Goal: Task Accomplishment & Management: Manage account settings

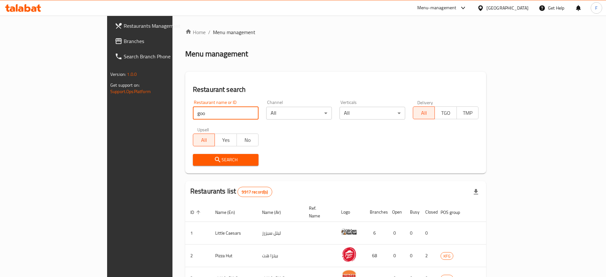
type input "goodcup"
click button "Search" at bounding box center [226, 160] width 66 height 12
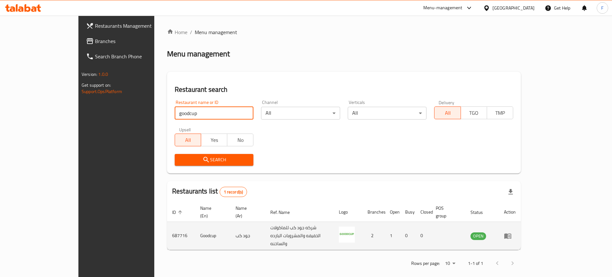
click at [521, 225] on td "enhanced table" at bounding box center [510, 236] width 22 height 28
click at [510, 235] on icon "enhanced table" at bounding box center [509, 236] width 2 height 3
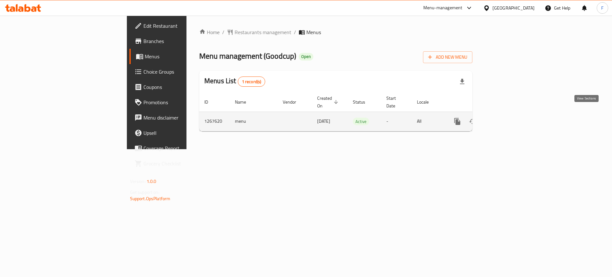
click at [507, 118] on icon "enhanced table" at bounding box center [503, 122] width 8 height 8
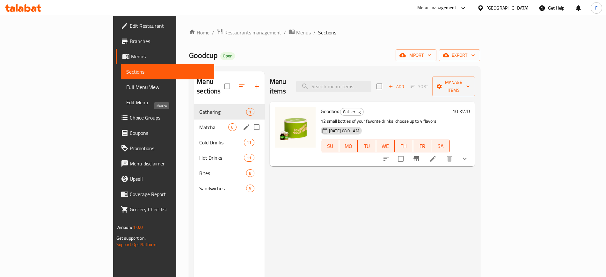
click at [199, 123] on span "Matcha" at bounding box center [213, 127] width 29 height 8
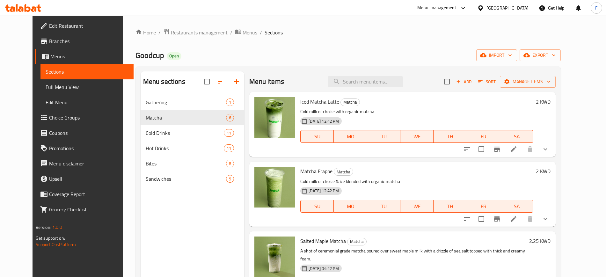
scroll to position [173, 0]
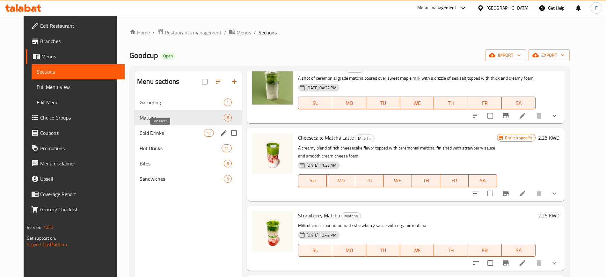
click at [162, 136] on span "Cold Drinks" at bounding box center [172, 133] width 64 height 8
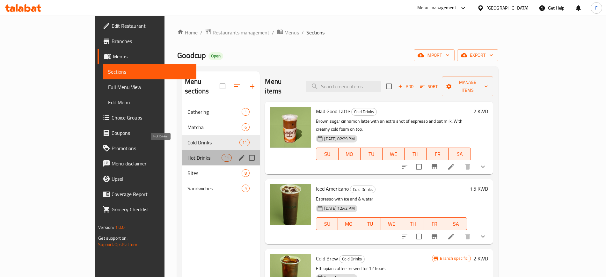
click at [187, 154] on span "Hot Drinks" at bounding box center [204, 158] width 34 height 8
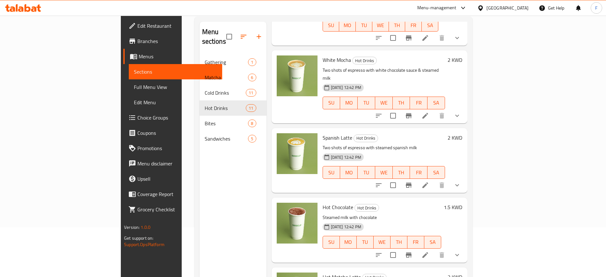
scroll to position [89, 0]
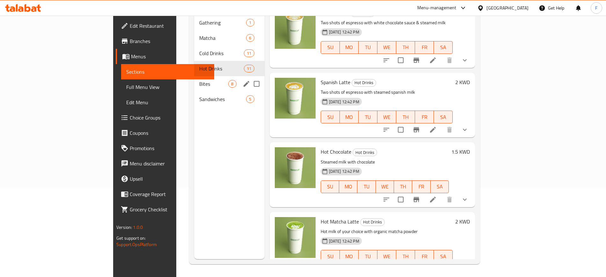
click at [199, 80] on span "Bites" at bounding box center [213, 84] width 29 height 8
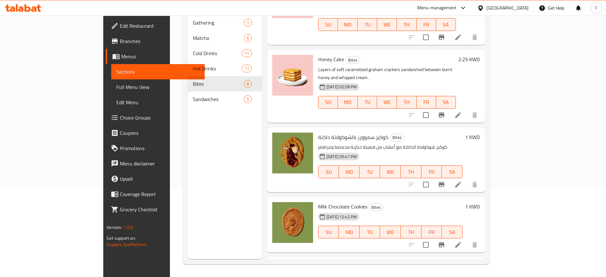
scroll to position [40, 0]
click at [467, 179] on li at bounding box center [458, 184] width 18 height 11
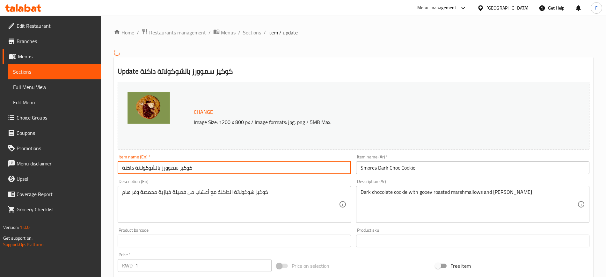
drag, startPoint x: 220, startPoint y: 170, endPoint x: 97, endPoint y: 153, distance: 124.1
click at [95, 153] on div "Edit Restaurant Branches Menus Sections Full Menu View Edit Menu Choice Groups …" at bounding box center [303, 236] width 606 height 440
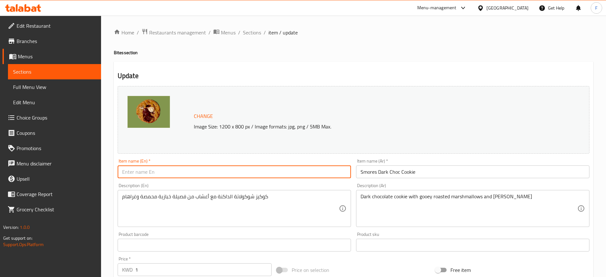
click at [456, 173] on input "Smores Dark Choc Cookie" at bounding box center [472, 171] width 233 height 13
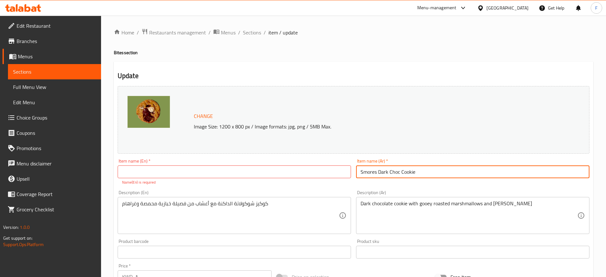
paste input "كوكيز سموورز بالشوكولاتة داكنة"
drag, startPoint x: 412, startPoint y: 170, endPoint x: 342, endPoint y: 167, distance: 69.9
click at [342, 167] on div "Change Image Size: 1200 x 800 px / Image formats: jpg, png / 5MB Max. Item name…" at bounding box center [353, 228] width 477 height 291
type input "كوكيز سموورز بالشوكولاتة داكنة"
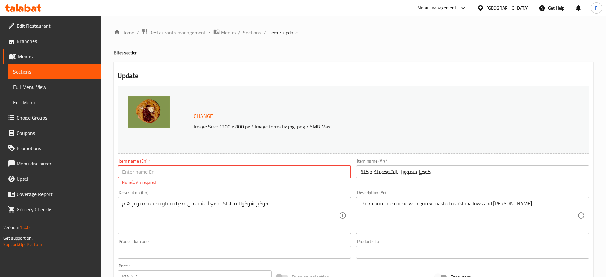
click at [252, 173] on input "text" at bounding box center [234, 171] width 233 height 13
paste input "Smores Dark Choc Cookie"
type input "Smores Dark Choc Cookie"
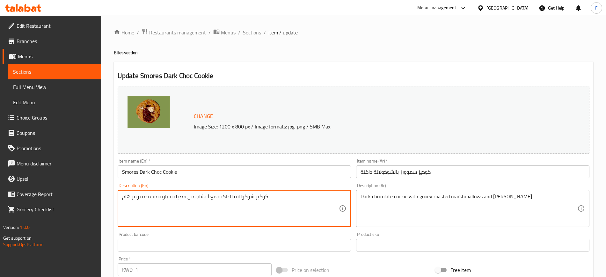
drag, startPoint x: 306, startPoint y: 206, endPoint x: 81, endPoint y: 195, distance: 224.9
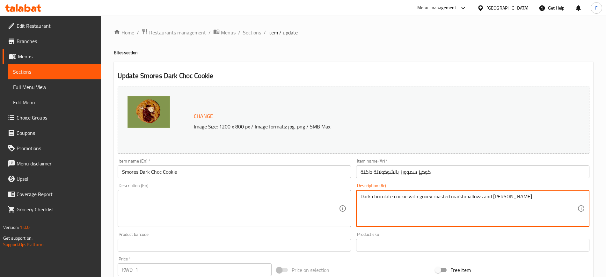
paste textarea "كوكيز شوكولاتة الداكنة مع أعشاب من فصيلة خبازية محمصة وغراهام"
drag, startPoint x: 509, startPoint y: 195, endPoint x: 393, endPoint y: 195, distance: 116.0
click at [393, 195] on textarea "Dark chocolate cookie with gooey roasted marshmallows and grahamكوكيز شوكولاتة …" at bounding box center [468, 208] width 217 height 30
click at [494, 208] on textarea "Dark chocolate cookie with gooey roasted marshmallows and grahamكوكيز شوكولاتة …" at bounding box center [468, 208] width 217 height 30
drag, startPoint x: 508, startPoint y: 195, endPoint x: 345, endPoint y: 192, distance: 162.8
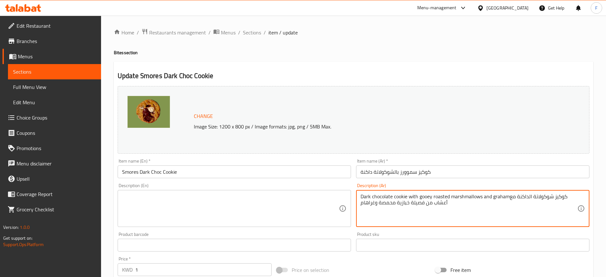
click at [345, 192] on div "Change Image Size: 1200 x 800 px / Image formats: jpg, png / 5MB Max. Item name…" at bounding box center [353, 225] width 477 height 284
type textarea "كوكيز شوكولاتة الداكنة مع أعشاب من فصيلة خبازية محمصة وغراهام"
click at [255, 197] on textarea at bounding box center [230, 208] width 217 height 30
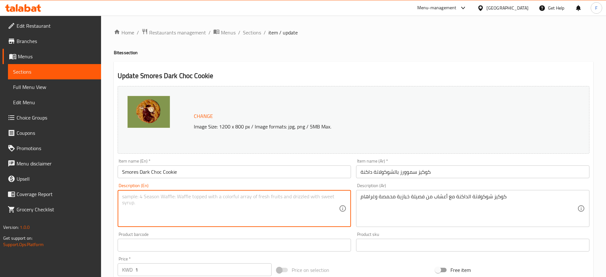
paste textarea "Dark chocolate cookie with gooey roasted marshmallows and [PERSON_NAME]"
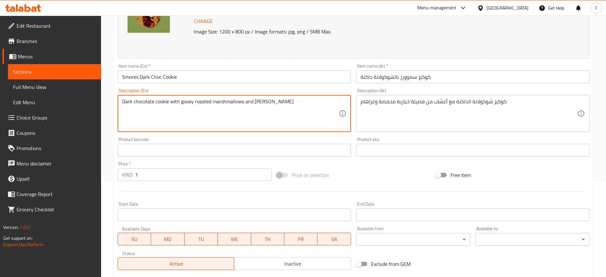
scroll to position [183, 0]
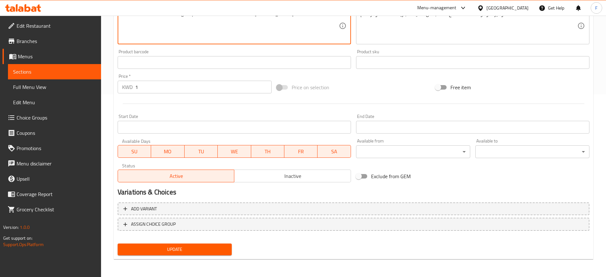
type textarea "Dark chocolate cookie with gooey roasted marshmallows and [PERSON_NAME]"
click at [205, 255] on button "Update" at bounding box center [175, 249] width 114 height 12
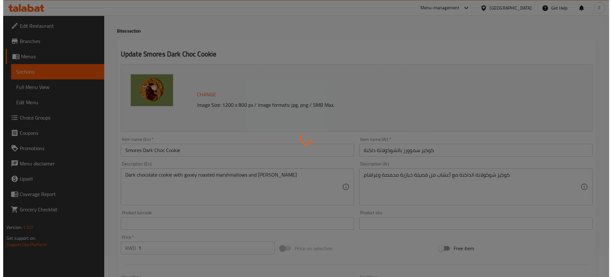
scroll to position [0, 0]
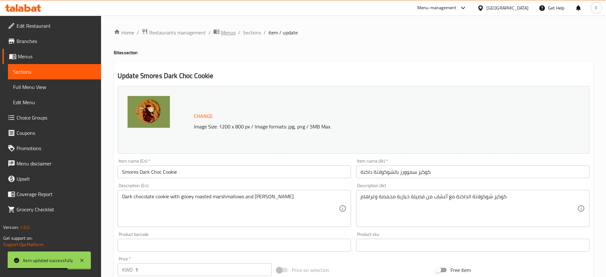
click at [232, 33] on span "Menus" at bounding box center [228, 33] width 15 height 8
